Goal: Task Accomplishment & Management: Manage account settings

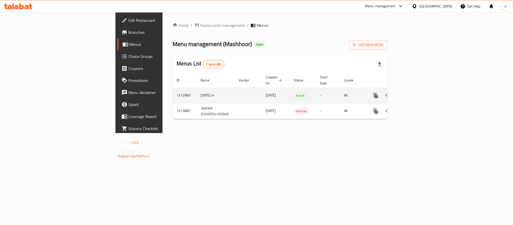
click at [418, 89] on link "enhanced table" at bounding box center [412, 95] width 12 height 12
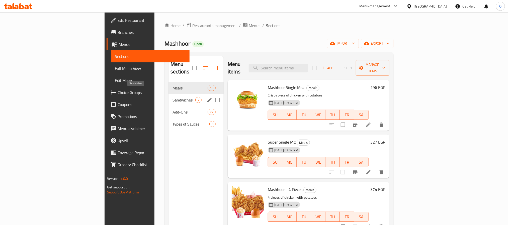
click at [172, 97] on span "Sandwiches" at bounding box center [183, 100] width 23 height 6
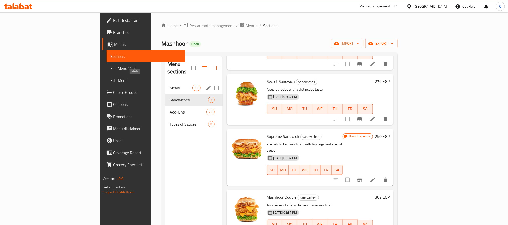
click at [169, 85] on span "Meals" at bounding box center [180, 88] width 23 height 6
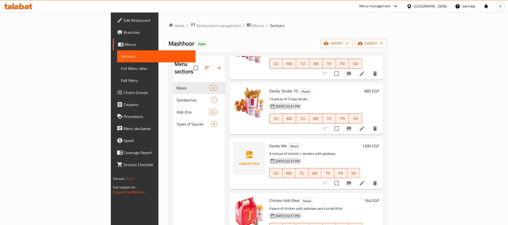
scroll to position [484, 0]
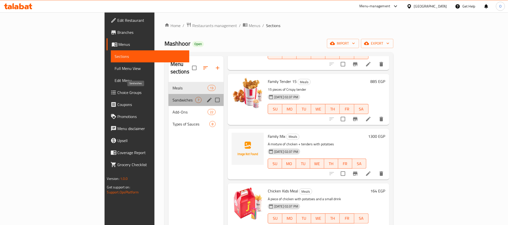
click at [172, 97] on span "Sandwiches" at bounding box center [183, 100] width 23 height 6
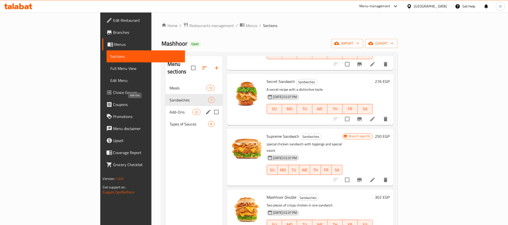
click at [169, 109] on span "Add-Ons" at bounding box center [180, 112] width 23 height 6
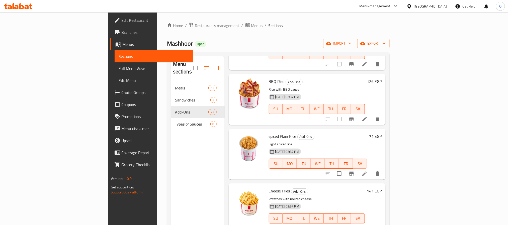
click at [121, 93] on span "Choice Groups" at bounding box center [155, 92] width 68 height 6
